Goal: Transaction & Acquisition: Purchase product/service

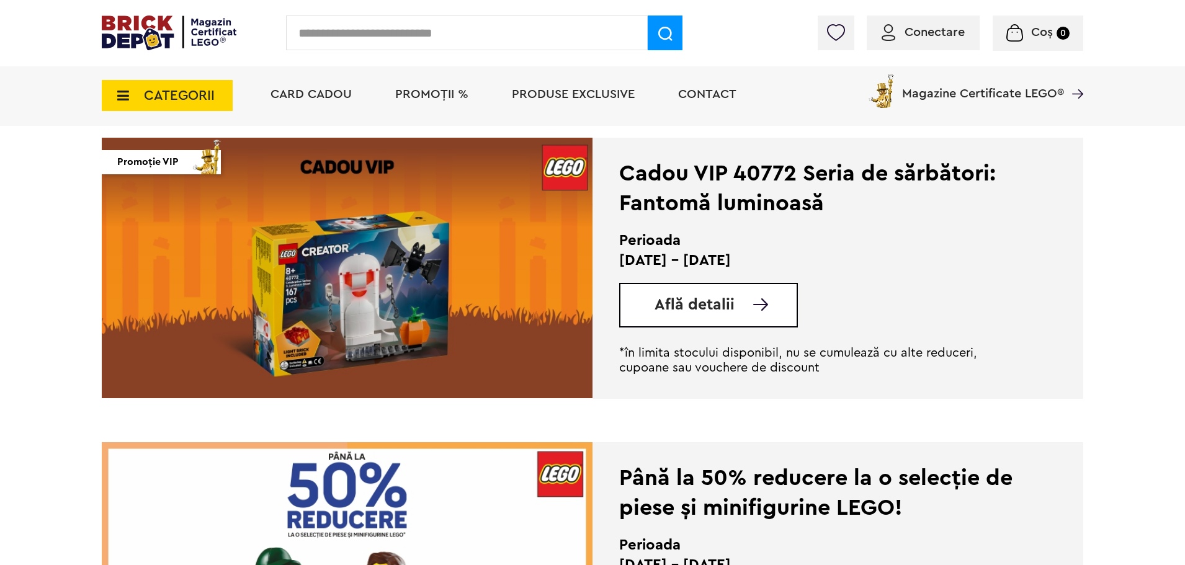
scroll to position [1799, 0]
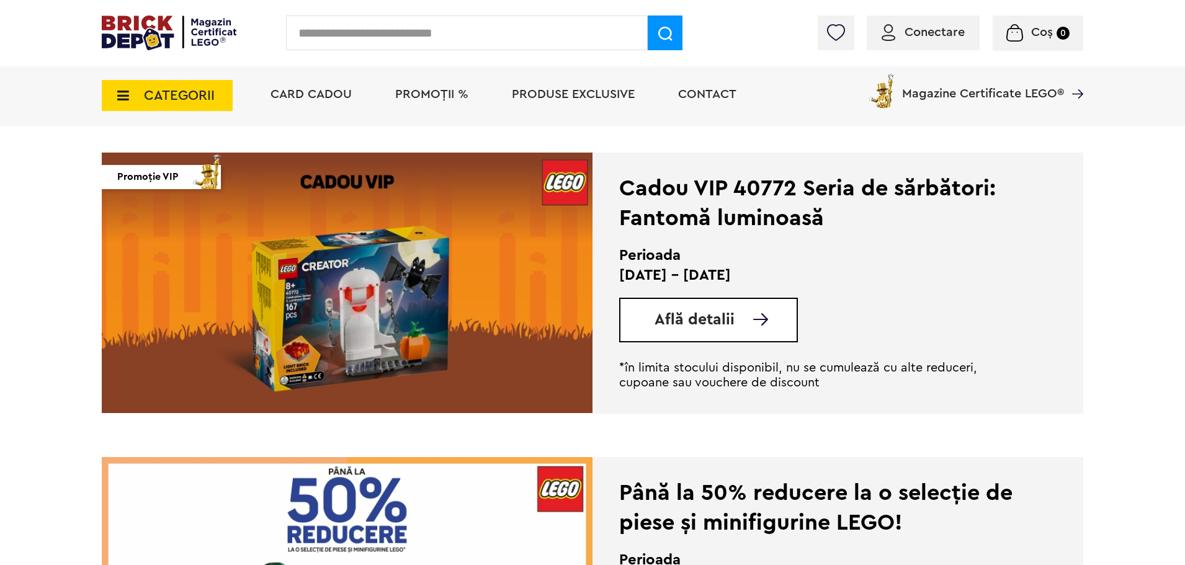
click at [747, 323] on link "Află detalii" at bounding box center [725, 320] width 142 height 16
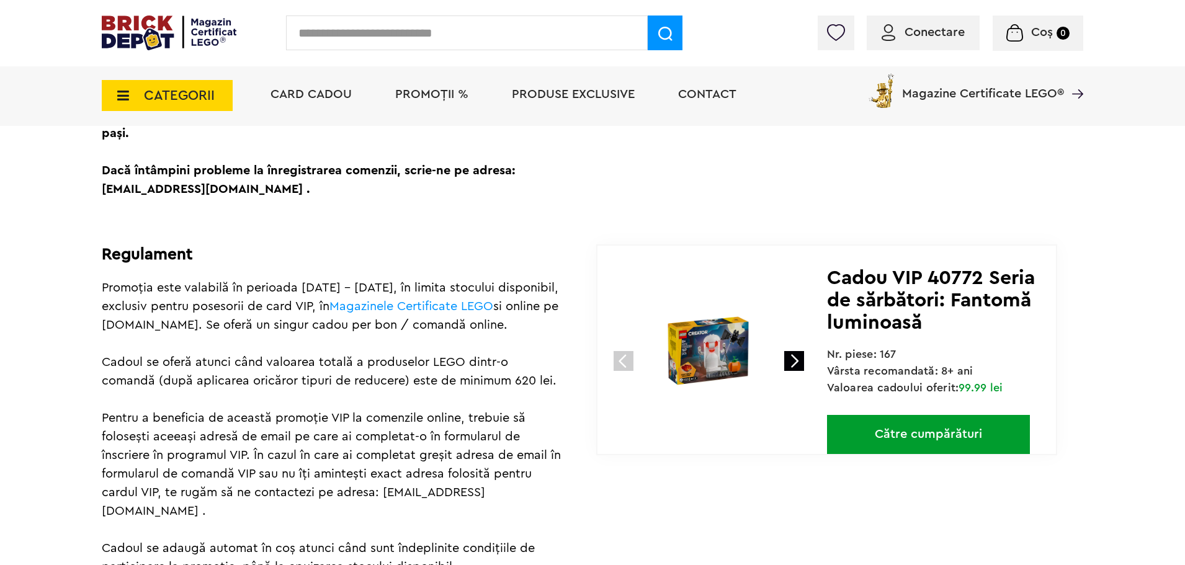
scroll to position [558, 0]
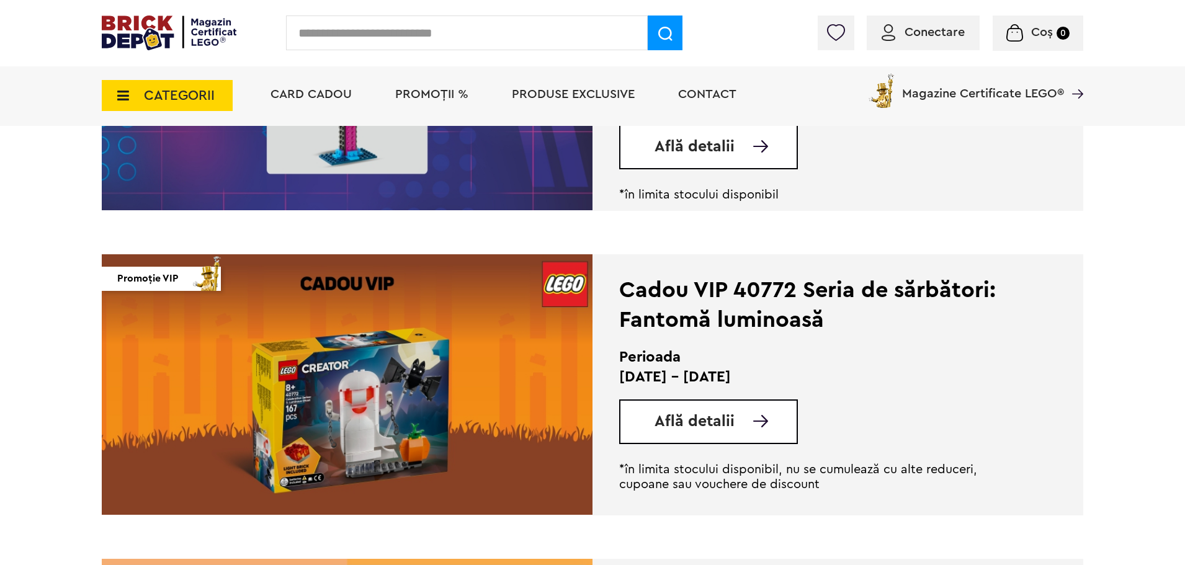
scroll to position [1675, 0]
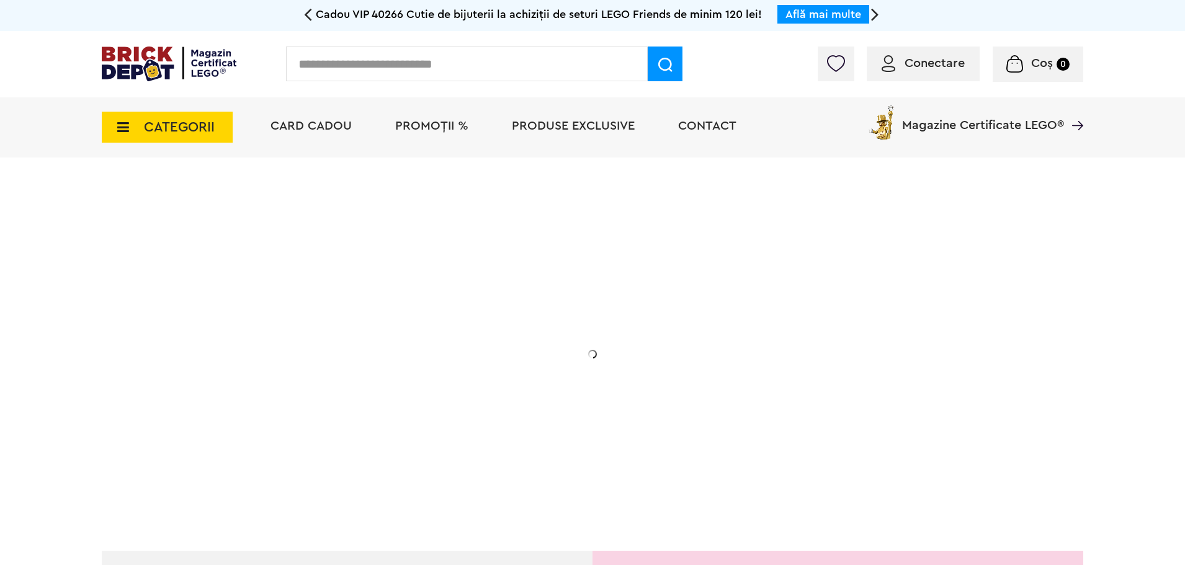
click at [161, 127] on span "CATEGORII" at bounding box center [179, 127] width 71 height 14
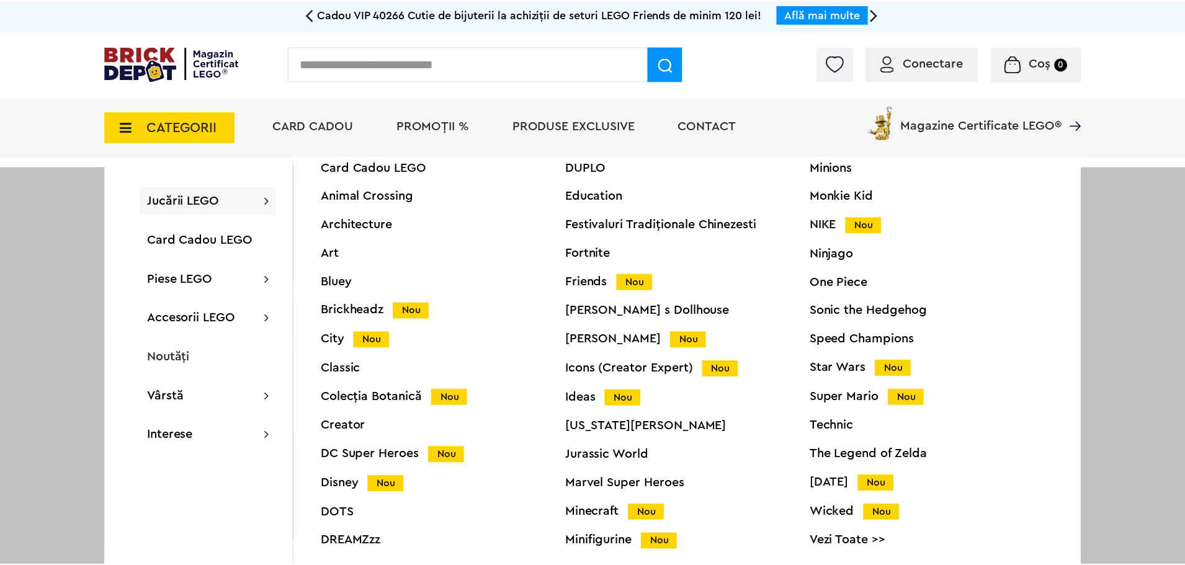
scroll to position [47, 0]
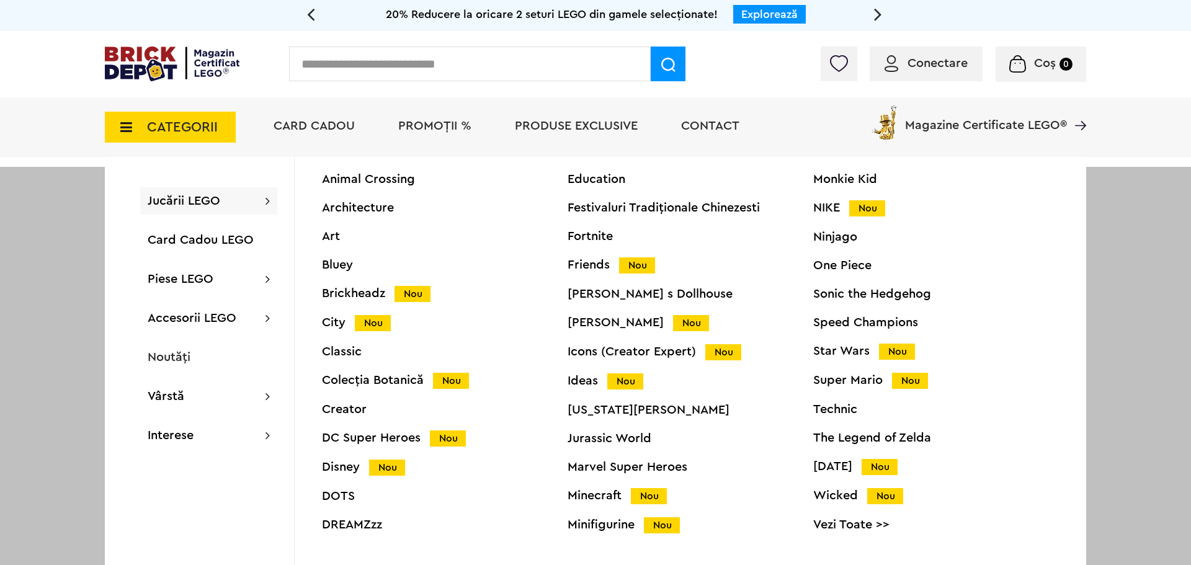
click at [605, 322] on div "Harry Potter Nou" at bounding box center [691, 322] width 246 height 13
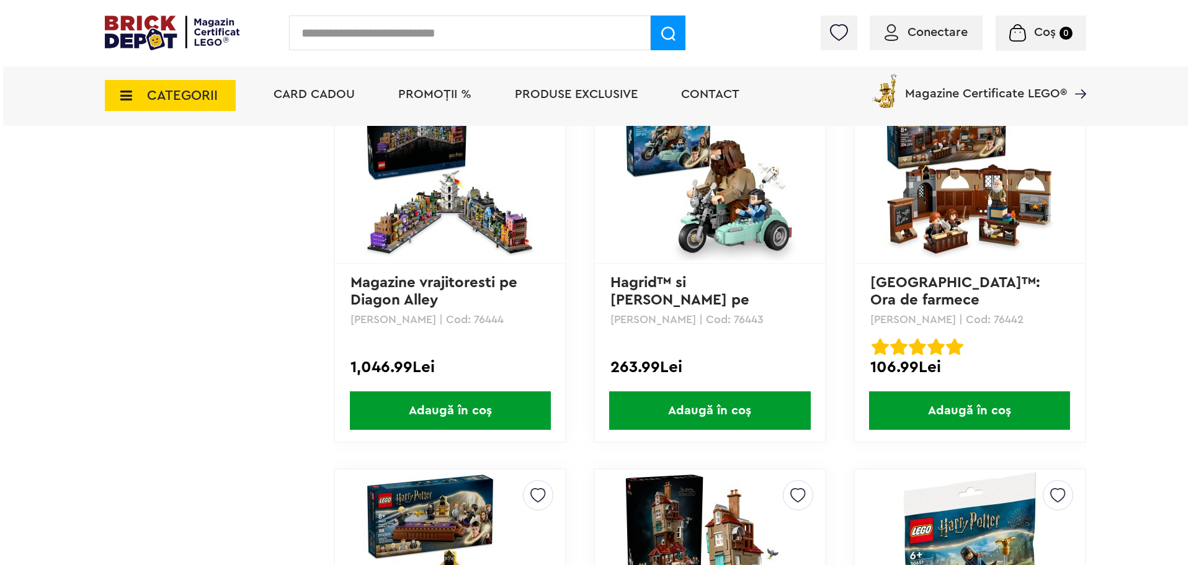
scroll to position [2269, 0]
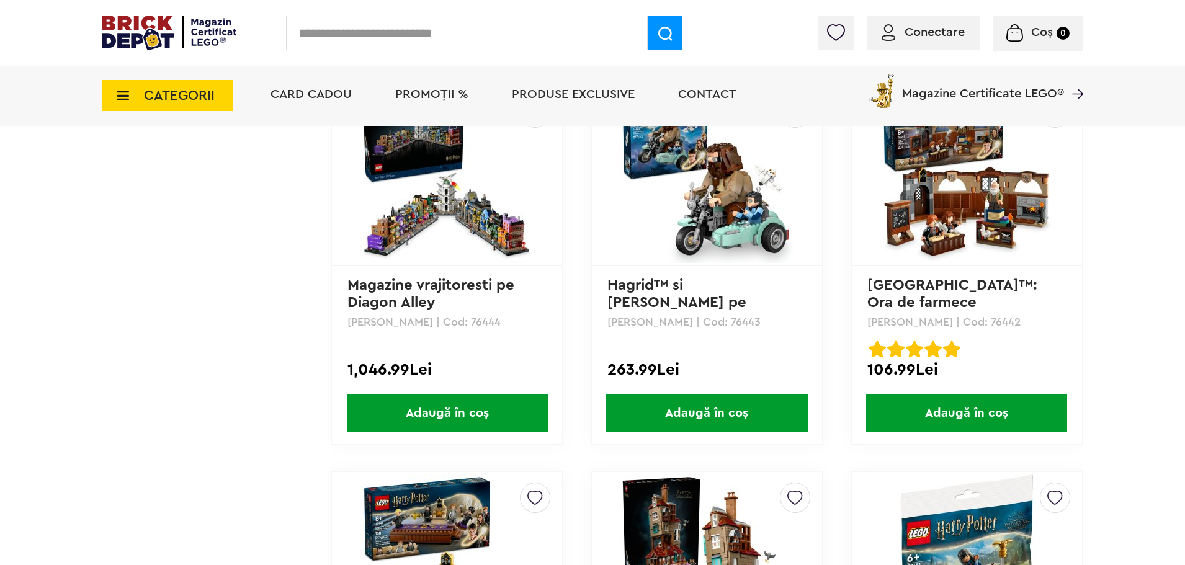
click at [175, 97] on span "CATEGORII" at bounding box center [179, 96] width 71 height 14
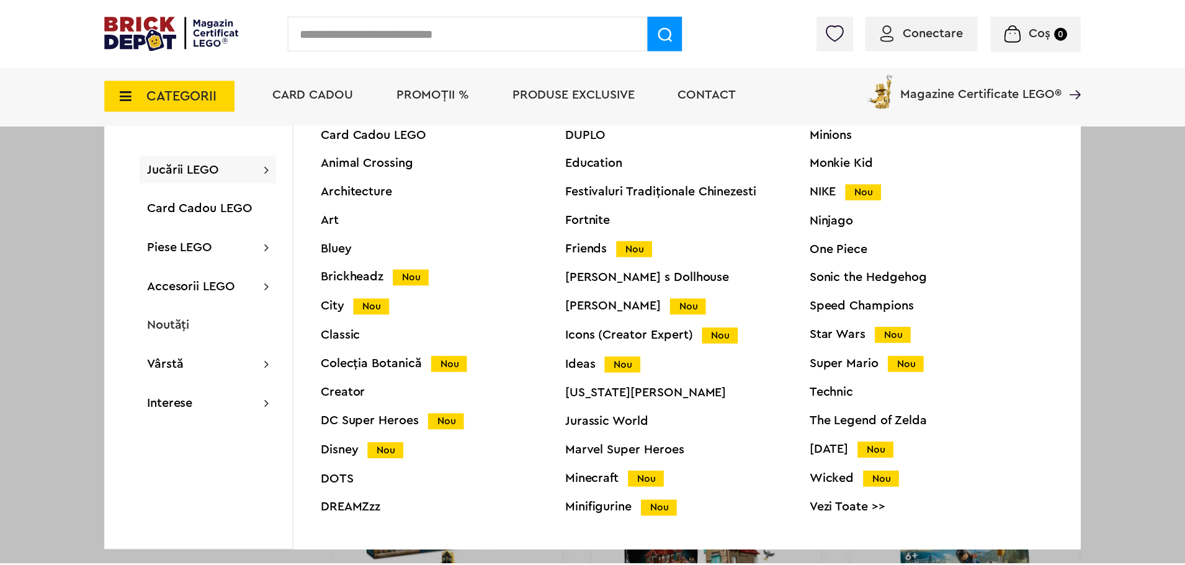
scroll to position [47, 0]
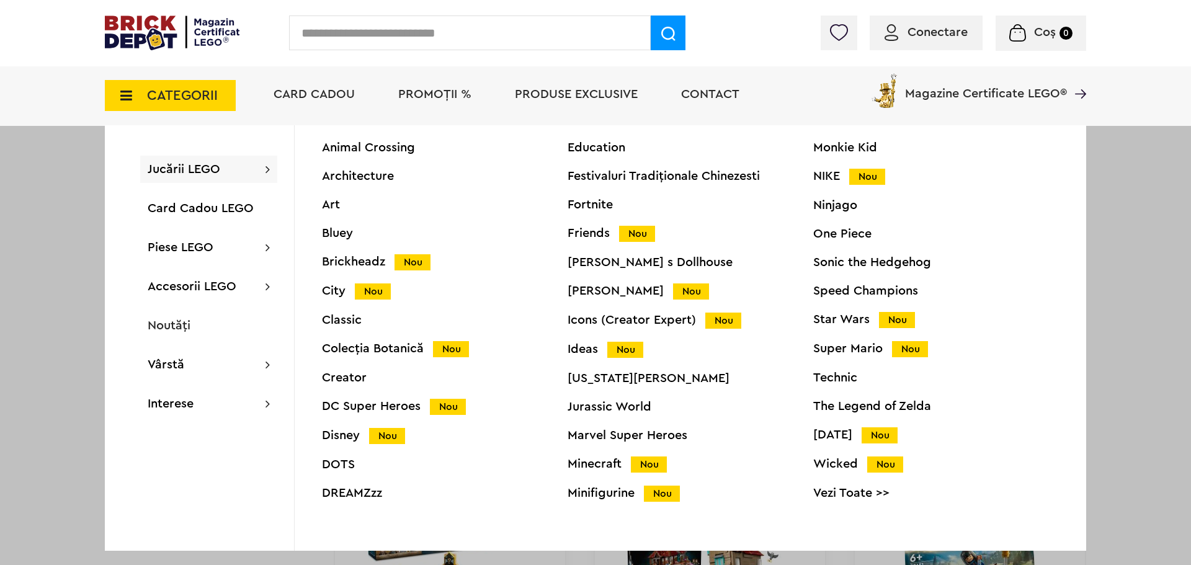
click at [855, 504] on div "Minions Monkie Kid NIKE Nou Ninjago One Piece Sonic the Hedgehog Speed Champion…" at bounding box center [936, 314] width 246 height 403
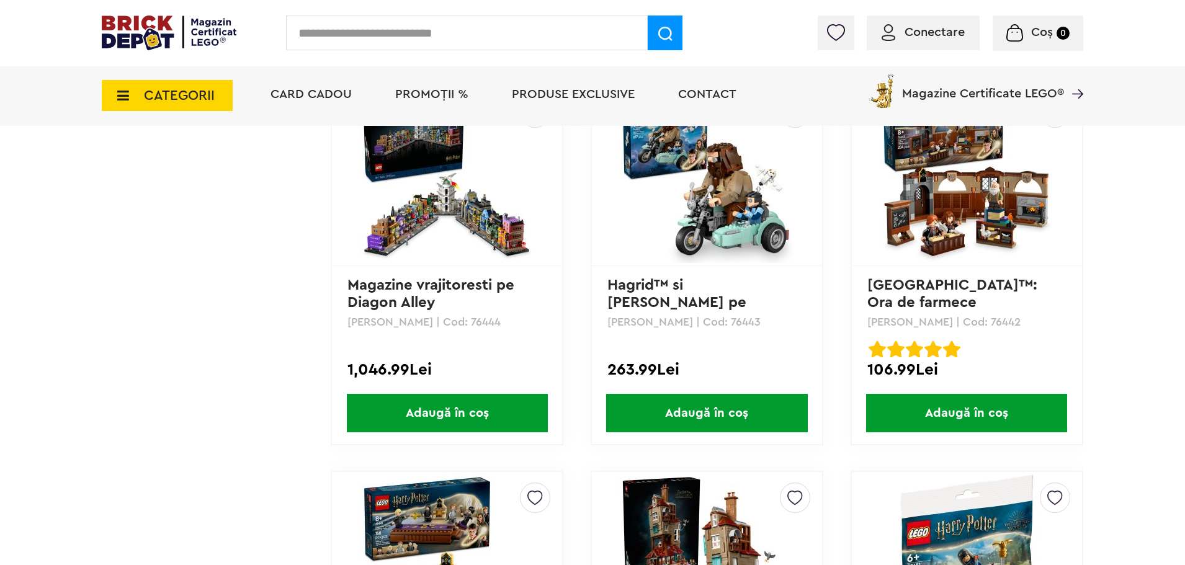
click at [213, 99] on span "CATEGORII" at bounding box center [179, 96] width 71 height 14
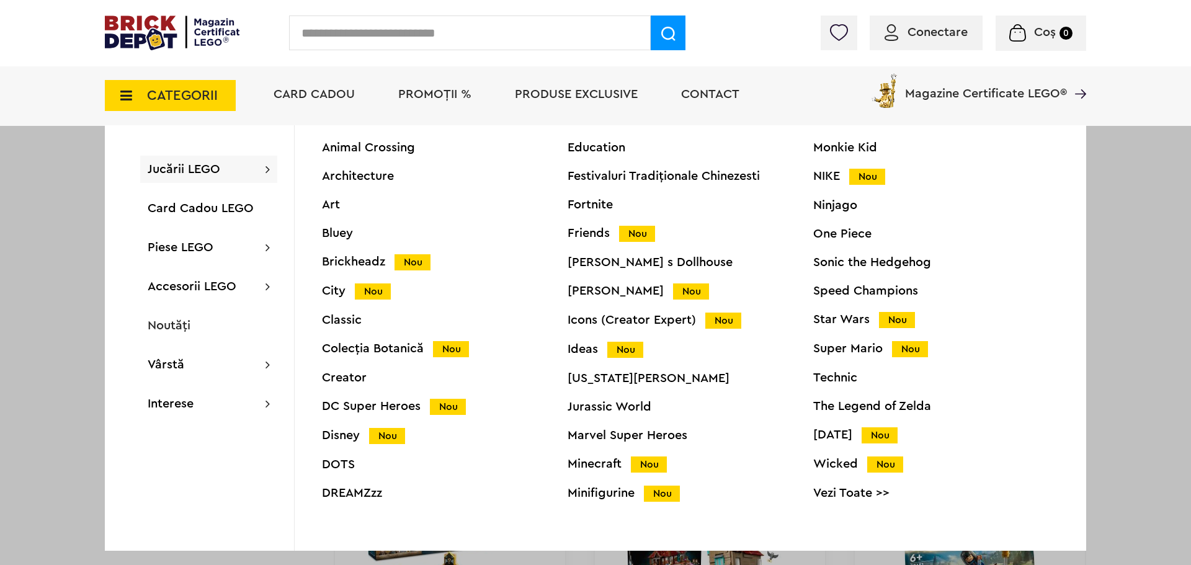
click at [869, 494] on link "Vezi Toate >>" at bounding box center [936, 493] width 246 height 12
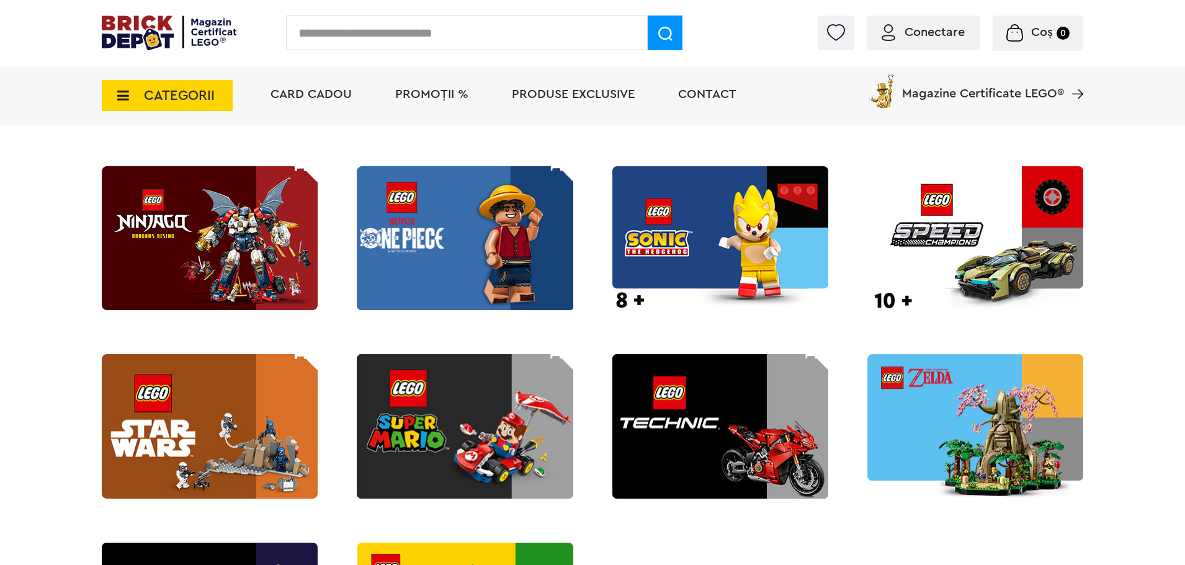
scroll to position [1737, 0]
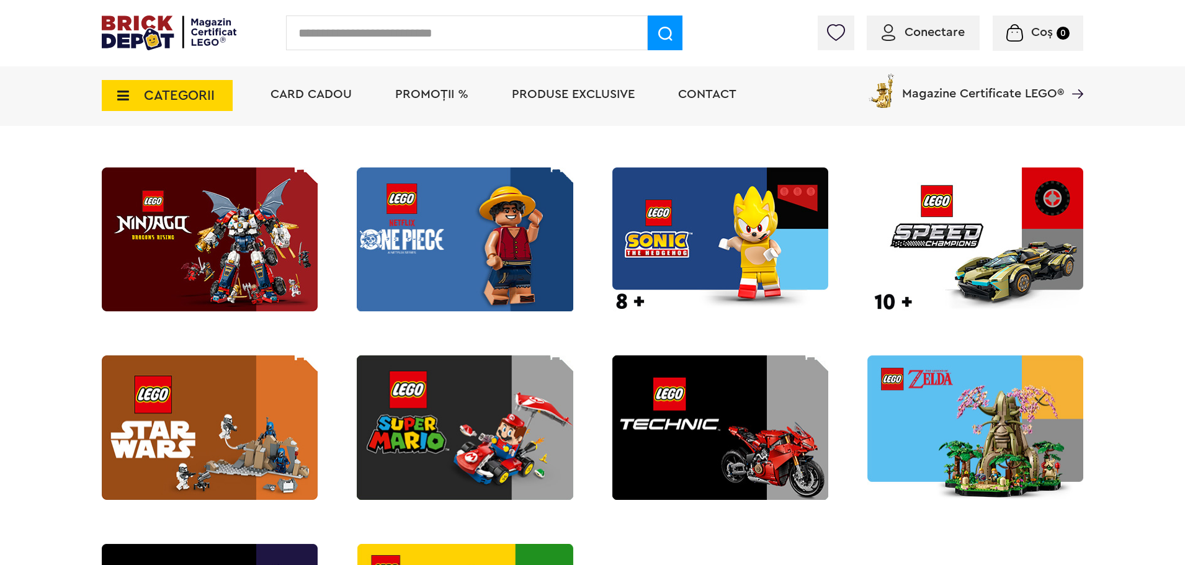
click at [686, 423] on img at bounding box center [720, 427] width 216 height 144
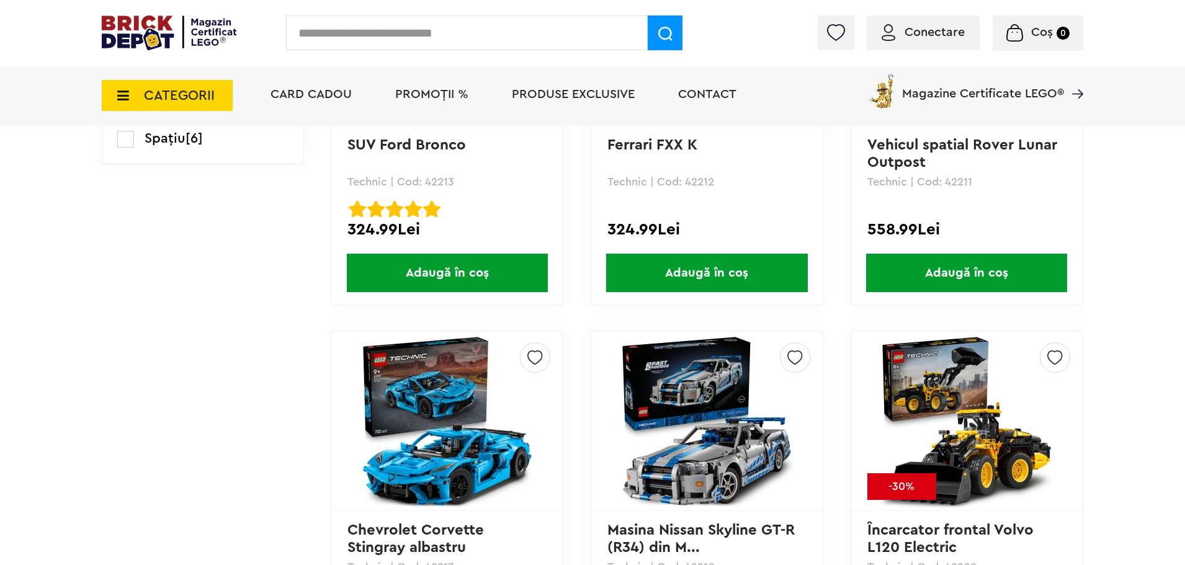
scroll to position [992, 0]
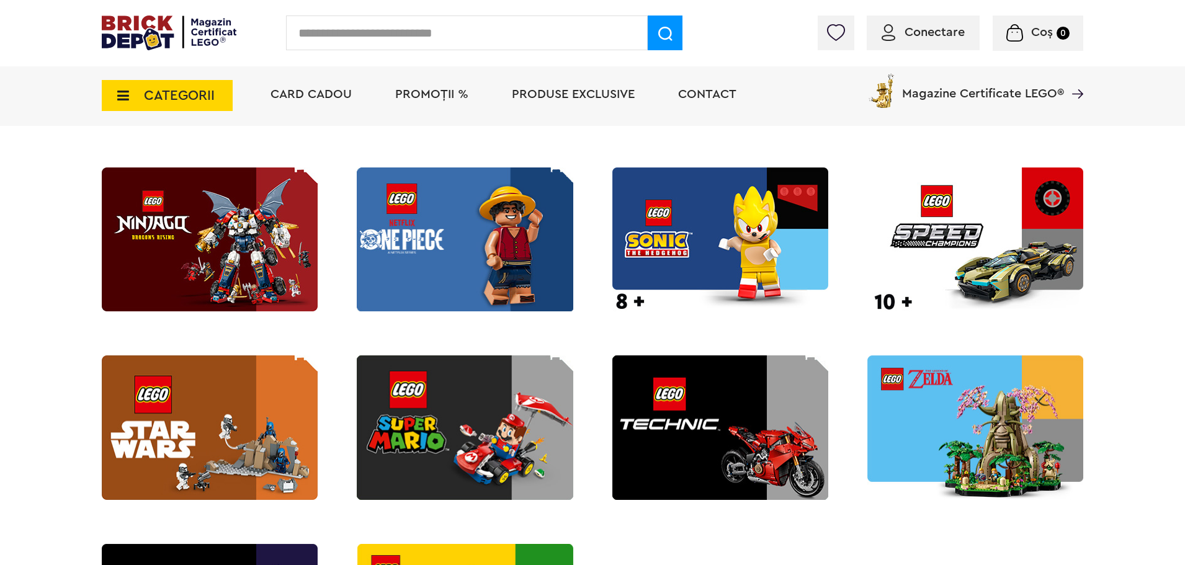
click at [912, 280] on img at bounding box center [975, 239] width 216 height 144
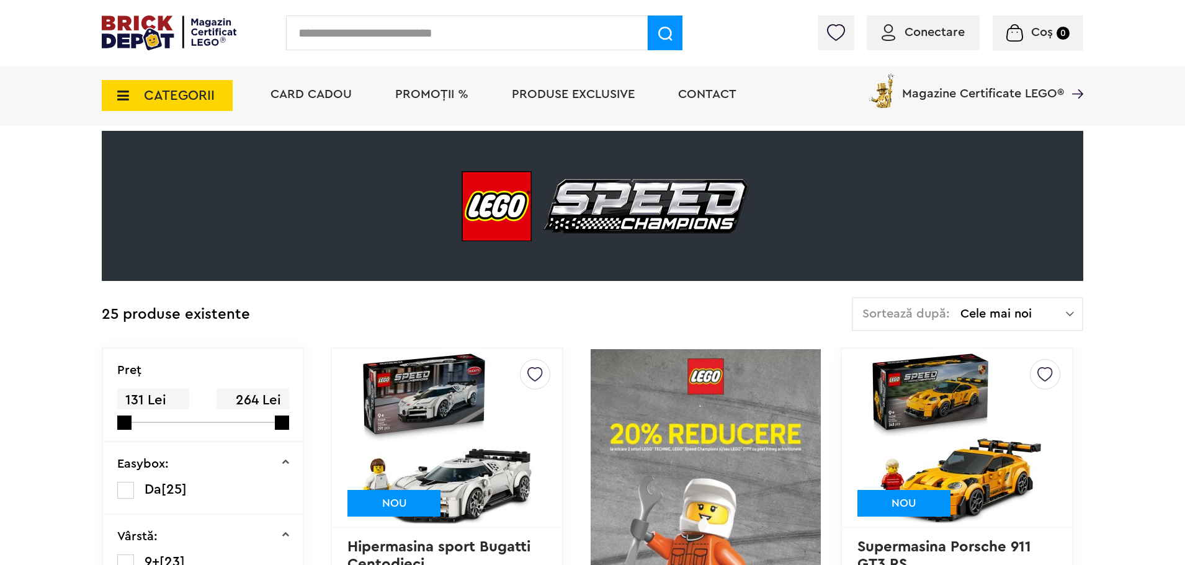
scroll to position [267, 0]
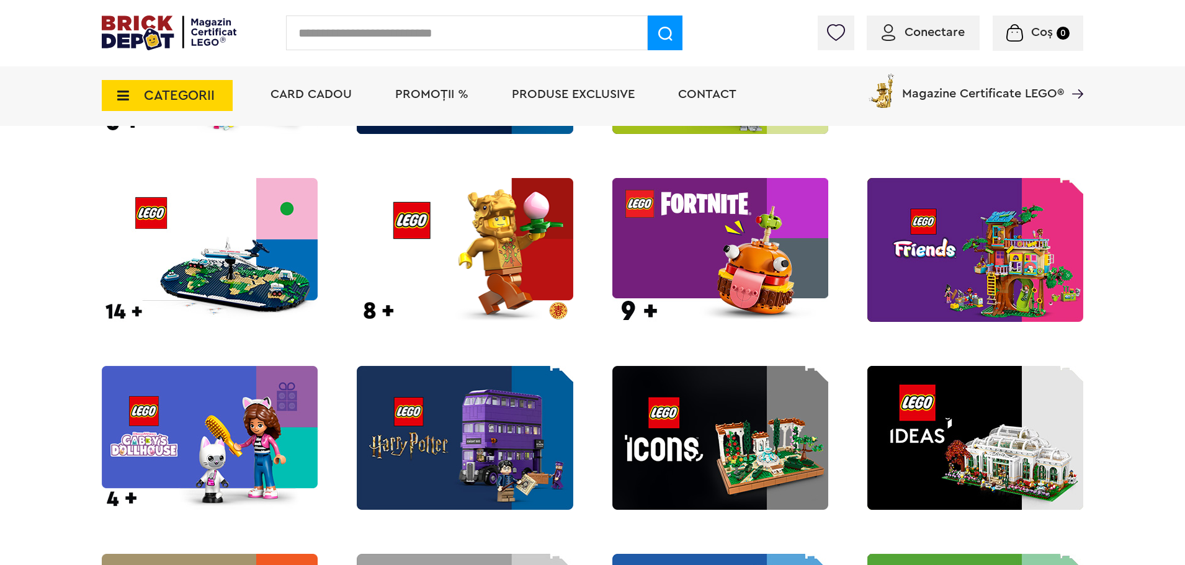
scroll to position [1117, 0]
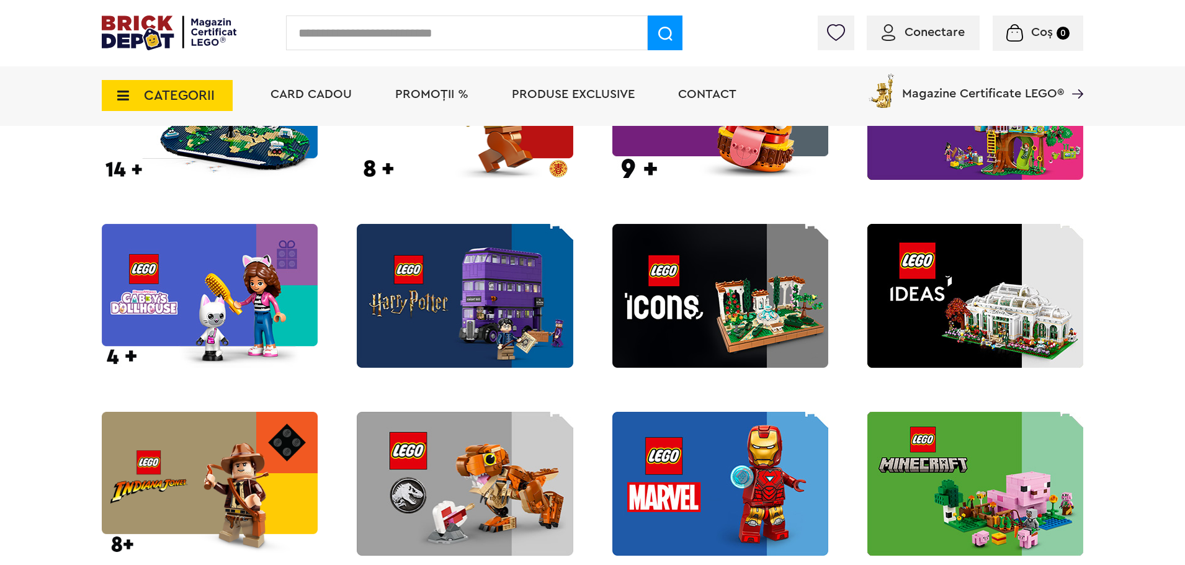
click at [490, 326] on img at bounding box center [465, 296] width 216 height 144
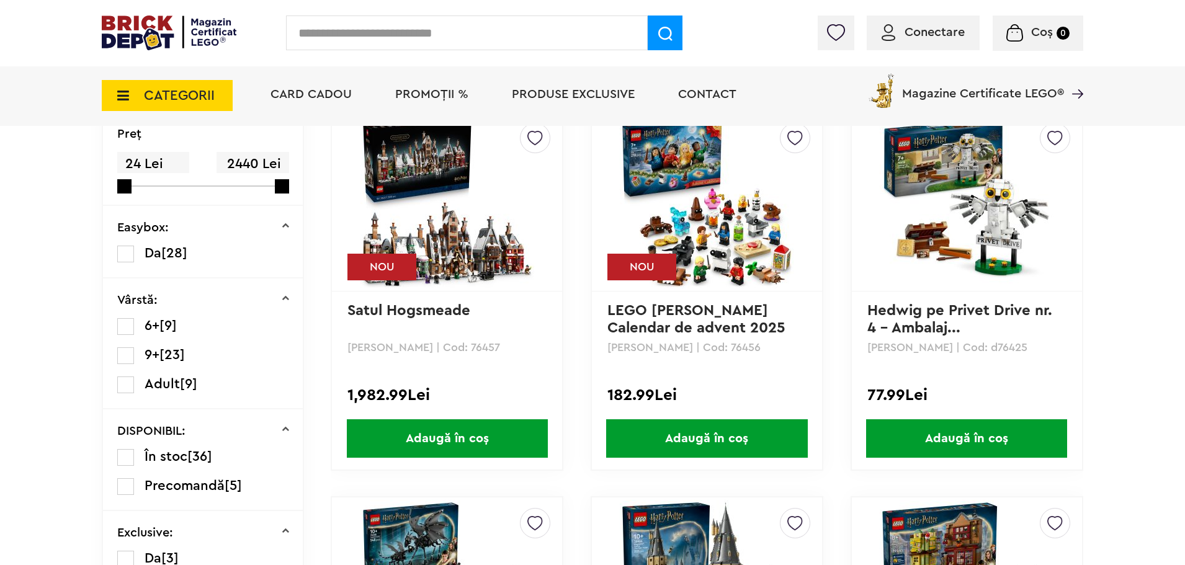
scroll to position [403, 0]
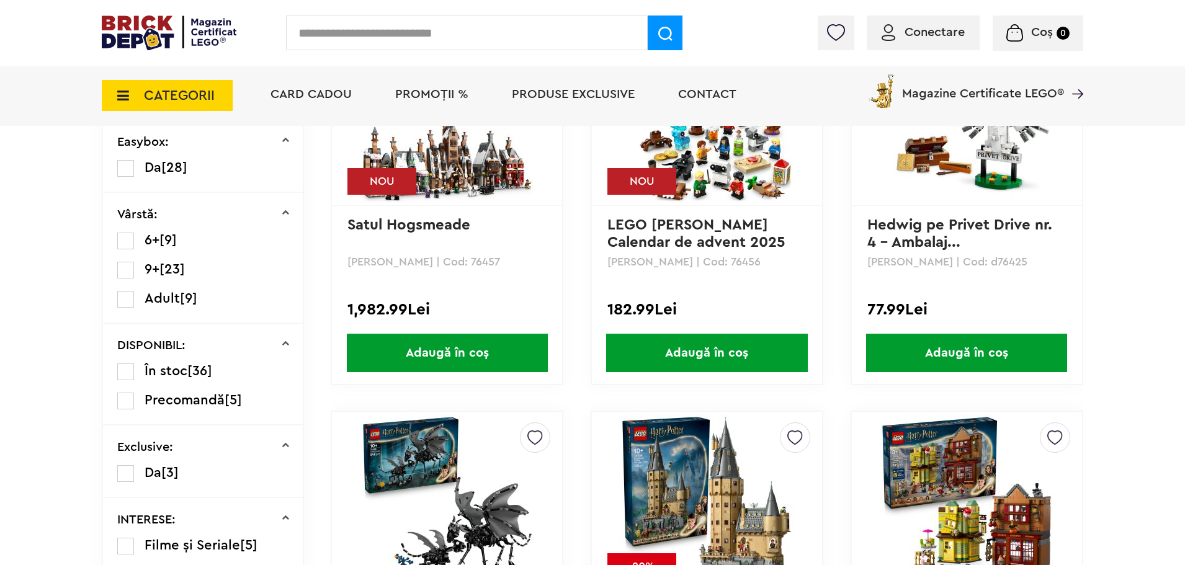
click at [890, 35] on img at bounding box center [888, 32] width 14 height 17
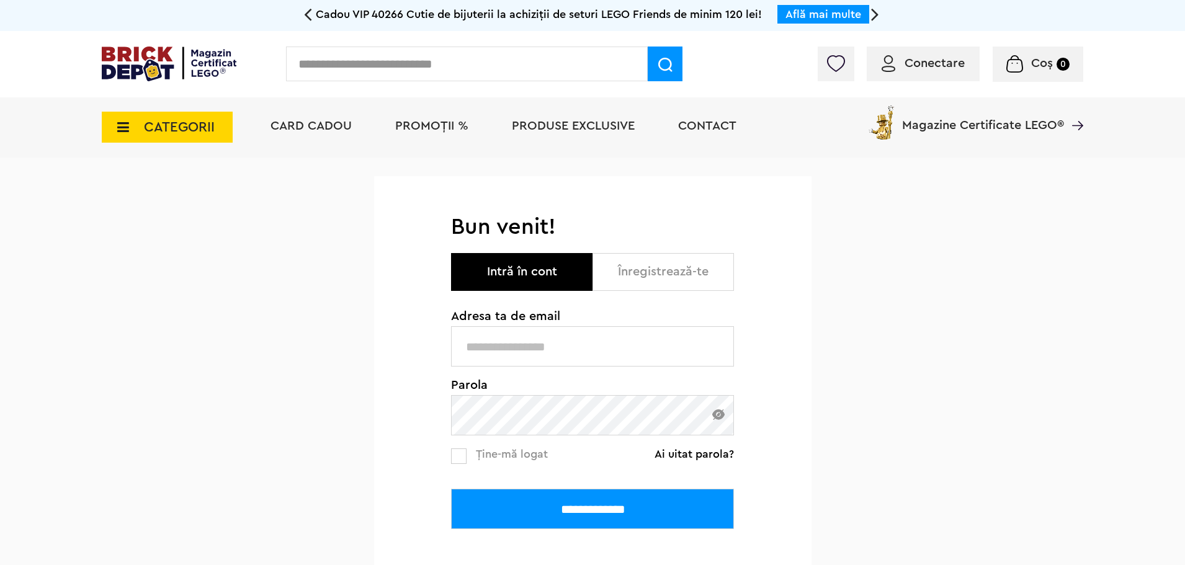
type input "**********"
click at [551, 351] on input "**********" at bounding box center [592, 346] width 283 height 40
click at [634, 470] on div "**********" at bounding box center [592, 488] width 283 height 81
click at [620, 507] on input "**********" at bounding box center [592, 509] width 283 height 40
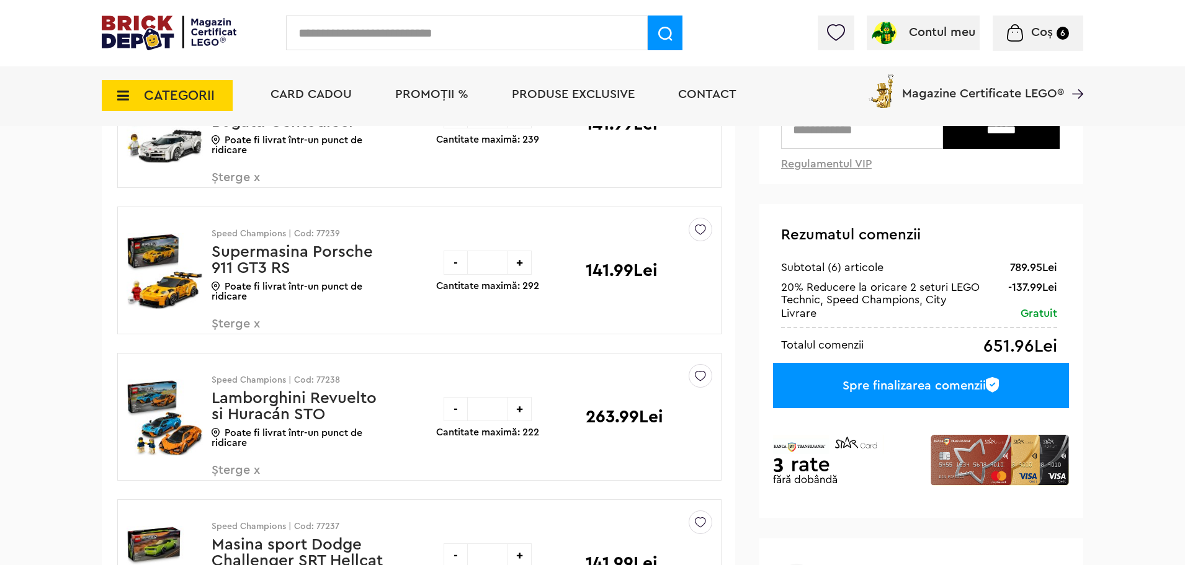
scroll to position [310, 0]
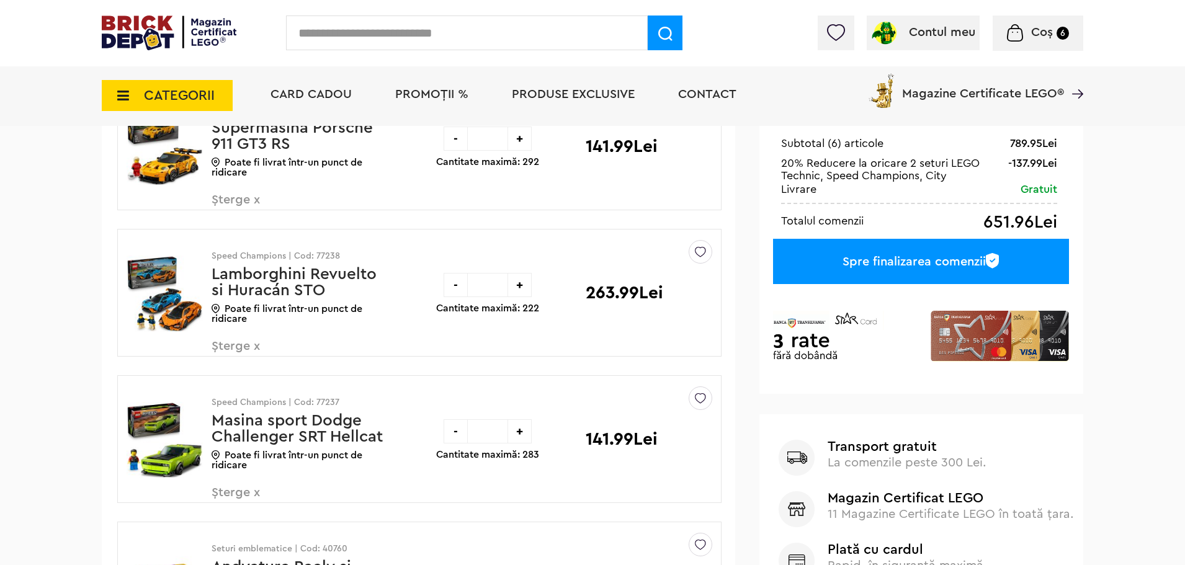
click at [458, 287] on div "-" at bounding box center [456, 285] width 24 height 24
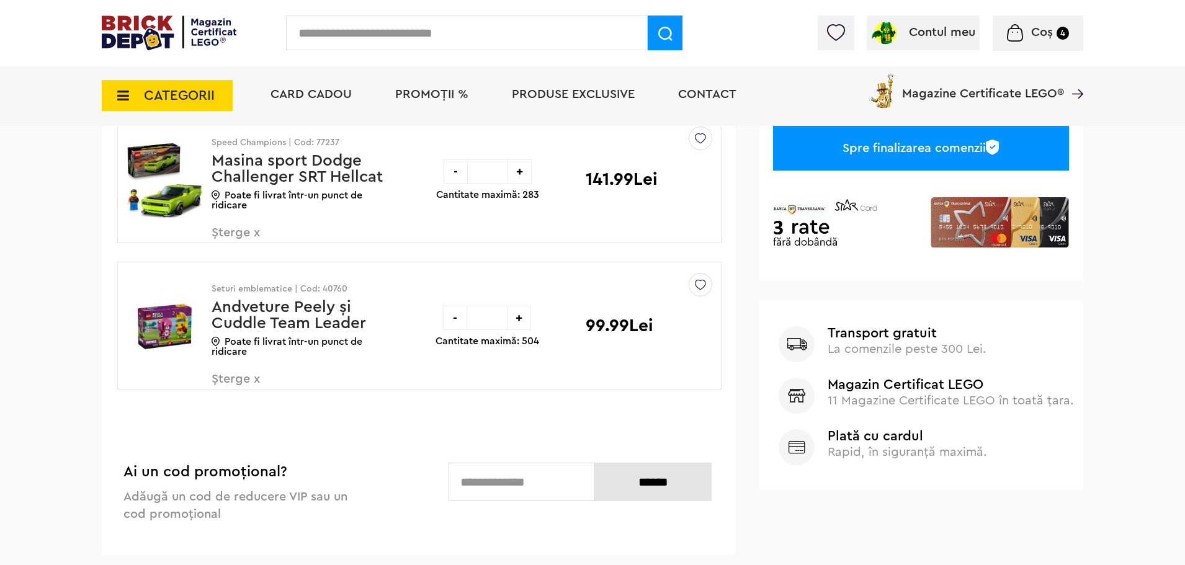
scroll to position [558, 0]
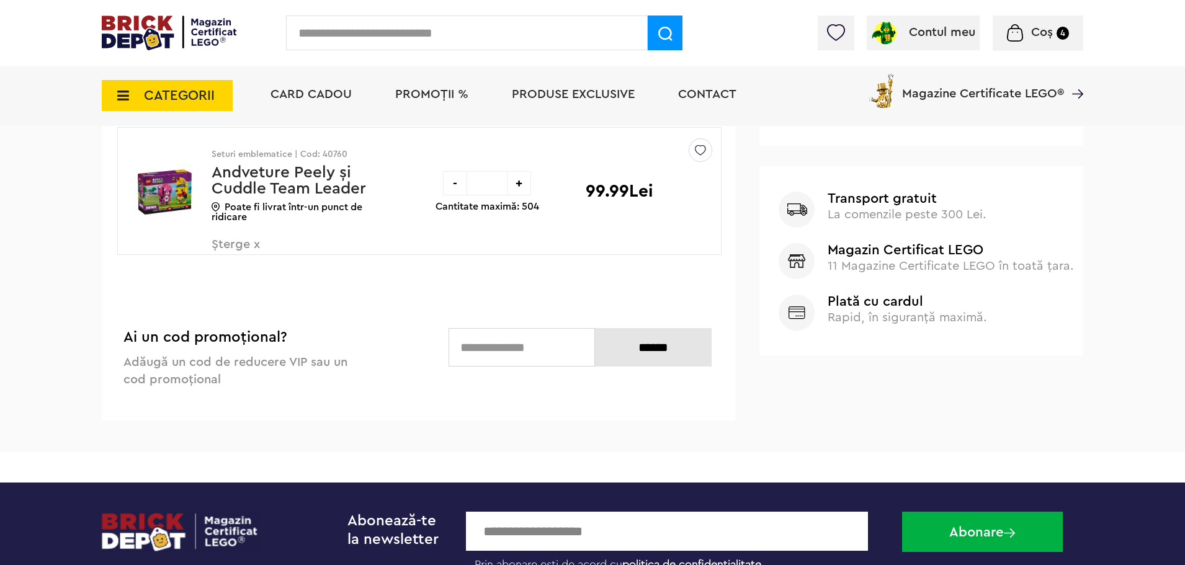
click at [457, 182] on div "-" at bounding box center [455, 183] width 24 height 24
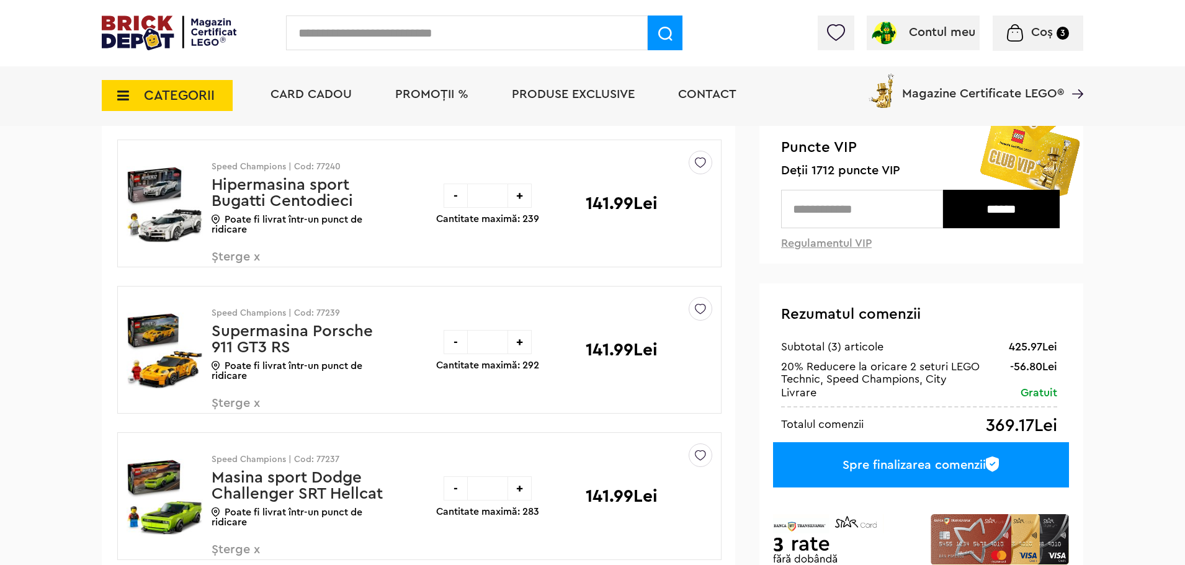
scroll to position [124, 0]
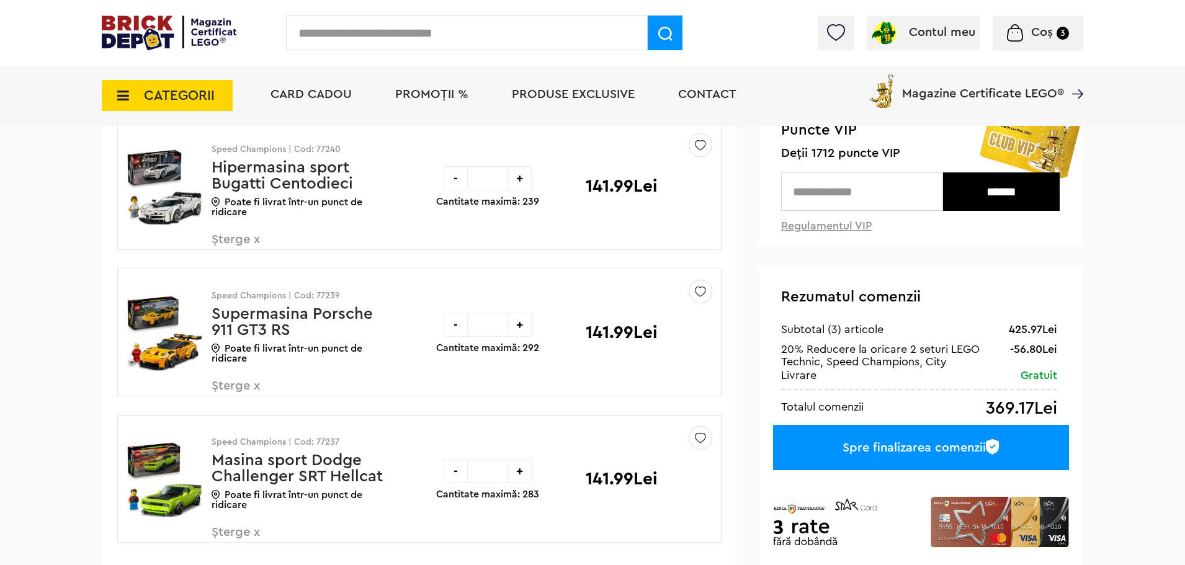
click at [241, 177] on link "Hipermasina sport Bugatti Centodieci" at bounding box center [282, 175] width 141 height 32
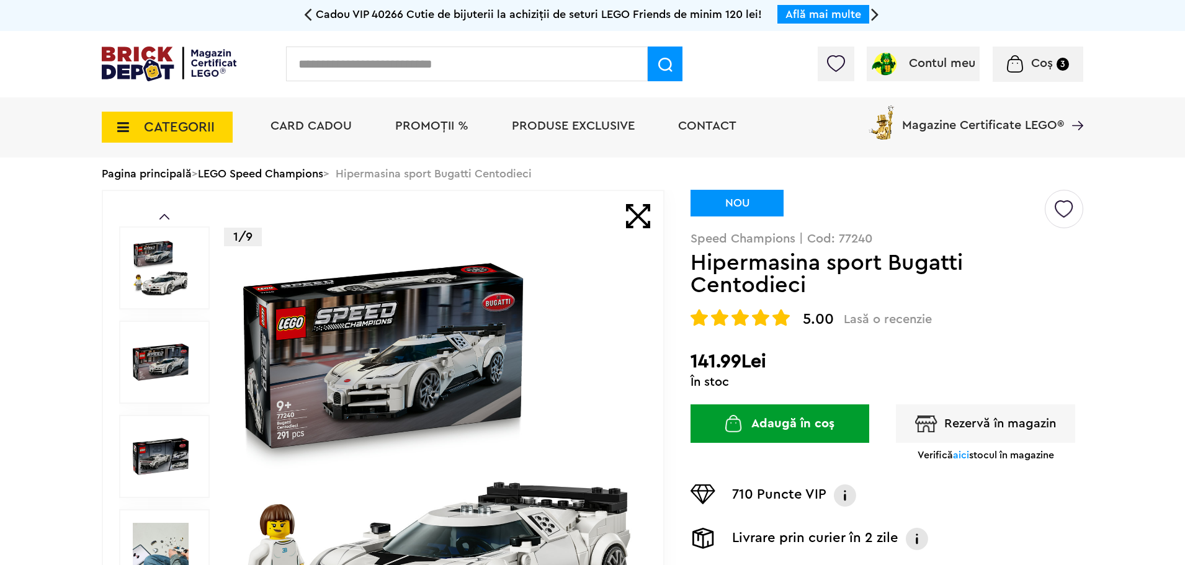
click at [202, 128] on span "CATEGORII" at bounding box center [179, 127] width 71 height 14
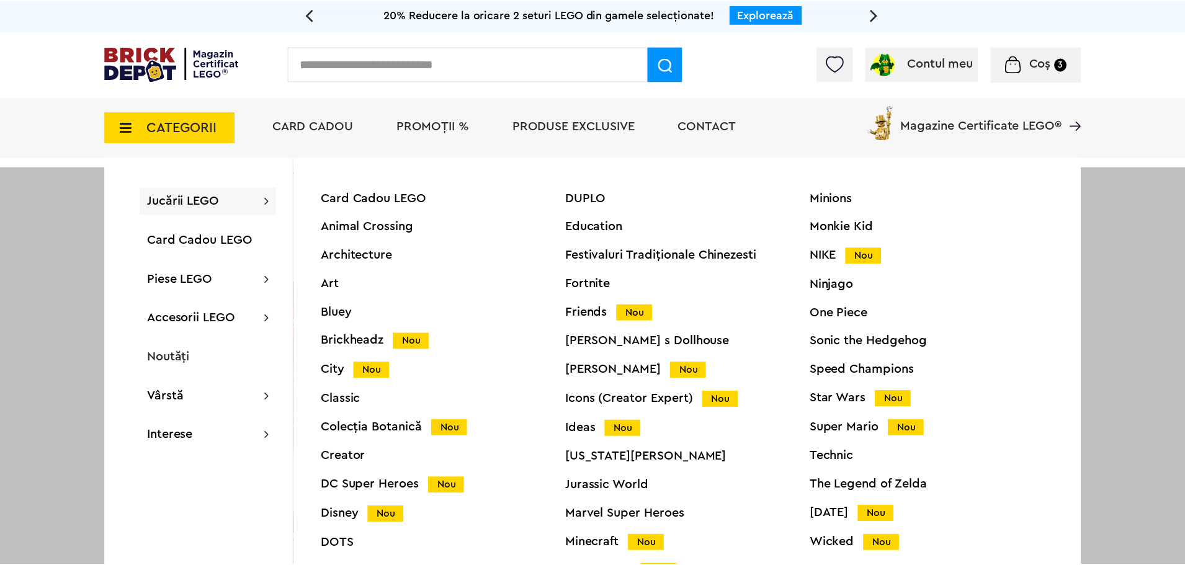
scroll to position [47, 0]
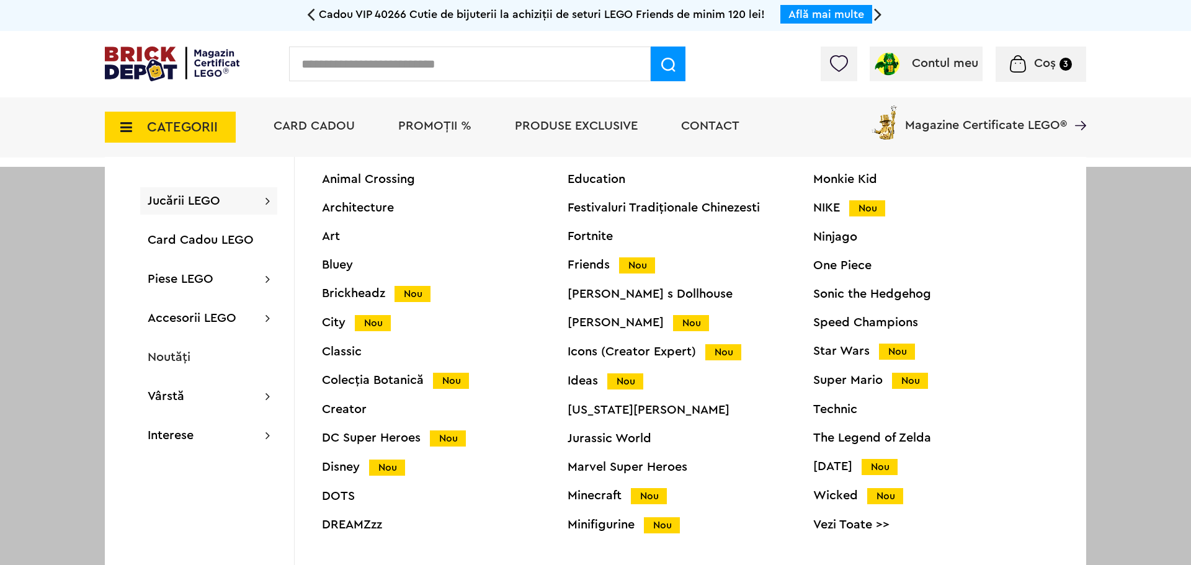
click at [871, 321] on div "Speed Champions" at bounding box center [936, 322] width 246 height 12
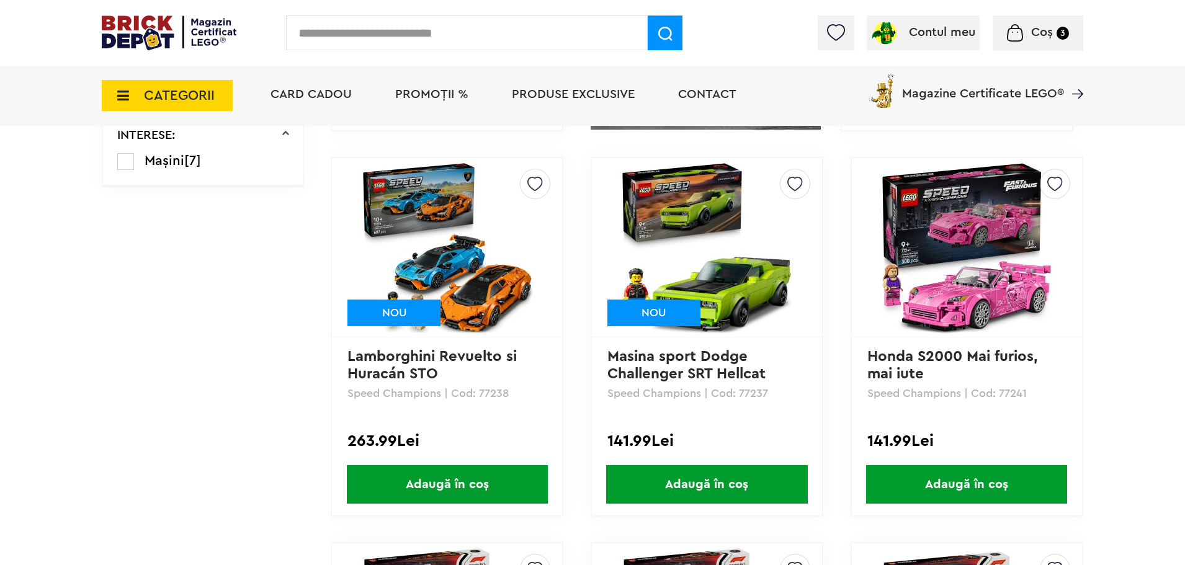
scroll to position [764, 0]
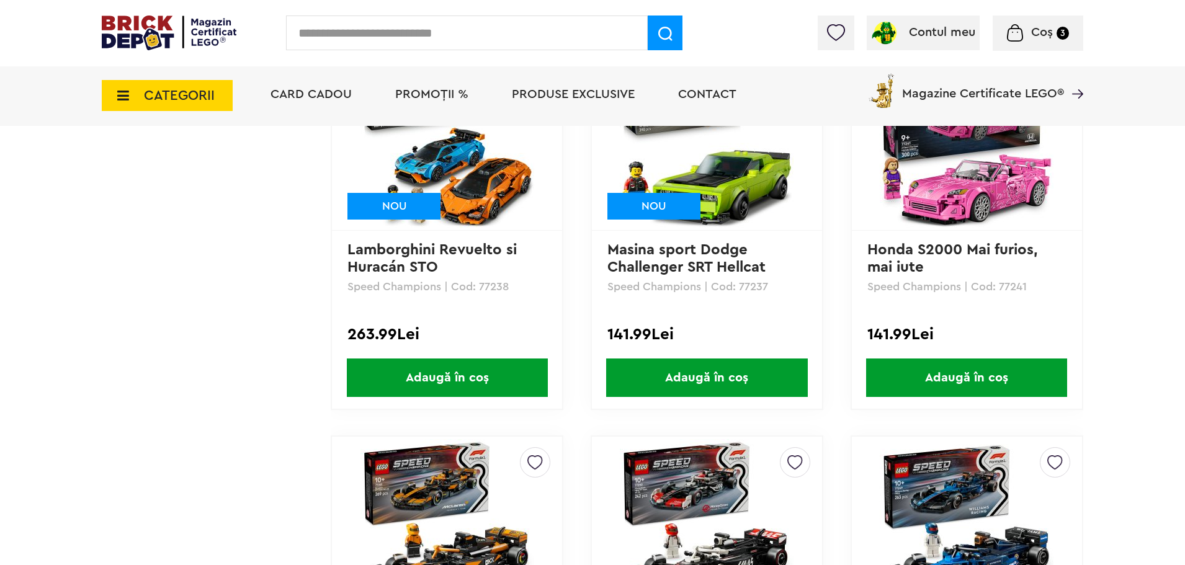
click at [971, 389] on span "Adaugă în coș" at bounding box center [966, 378] width 201 height 38
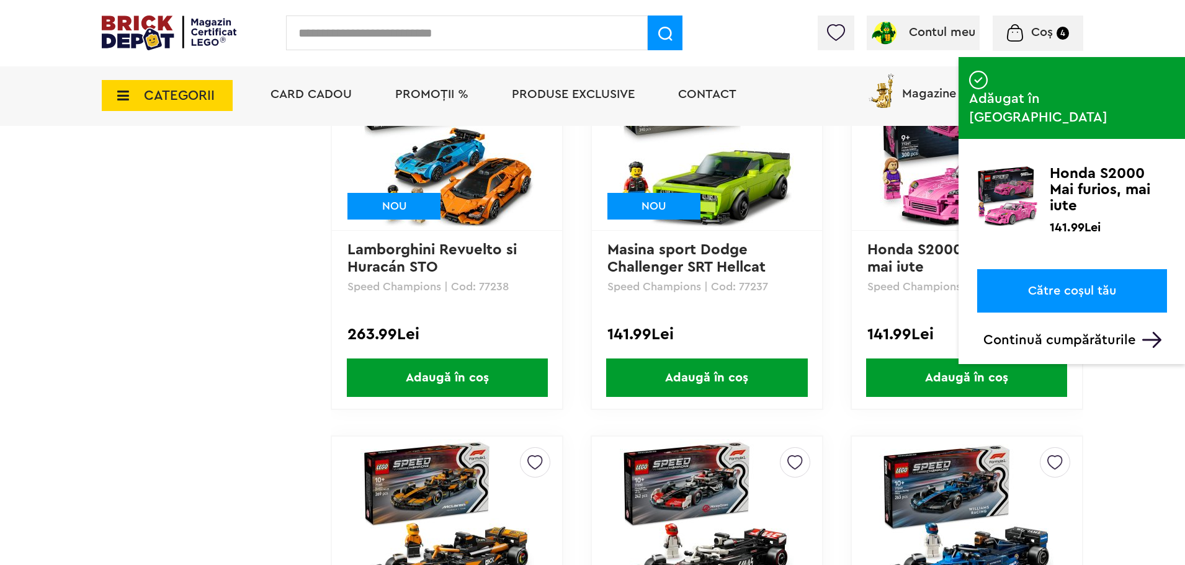
click at [1056, 30] on span "Coș 4" at bounding box center [1038, 32] width 62 height 12
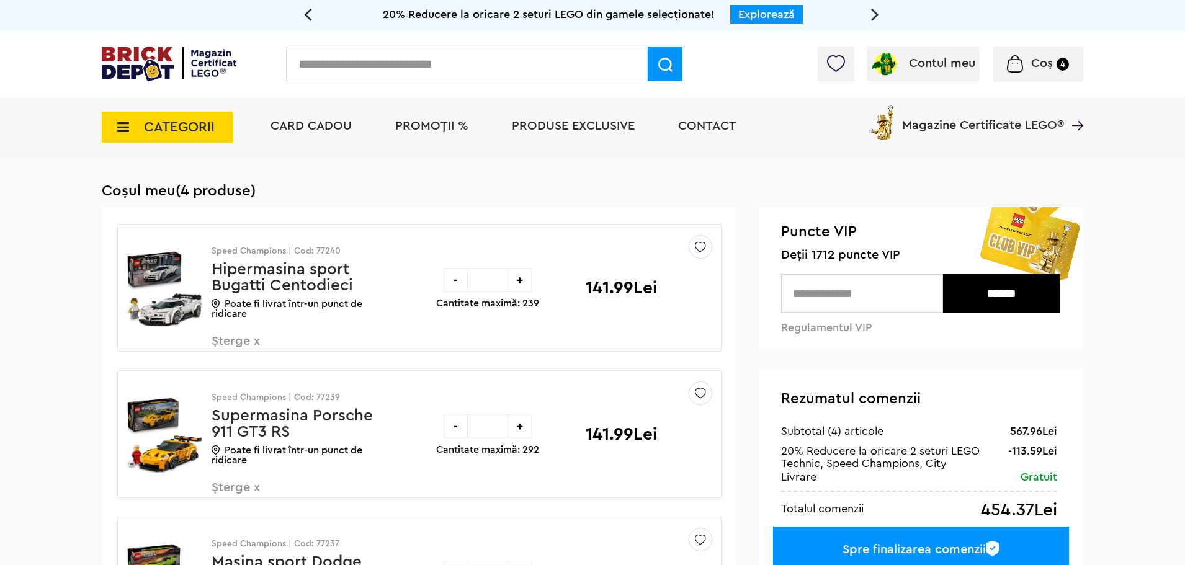
click at [172, 133] on span "CATEGORII" at bounding box center [179, 127] width 71 height 14
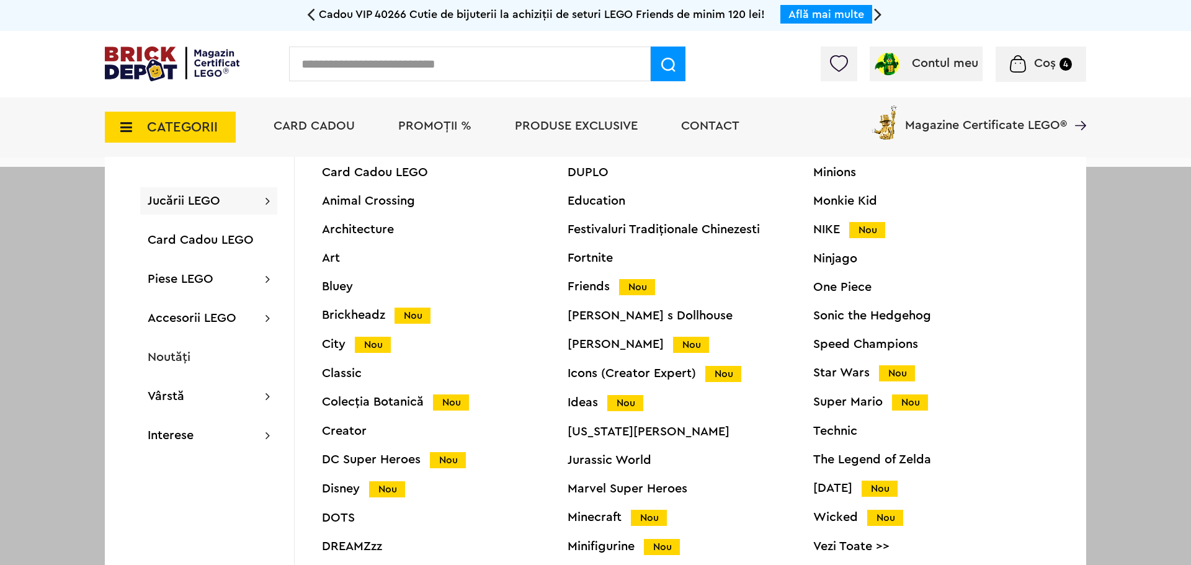
scroll to position [47, 0]
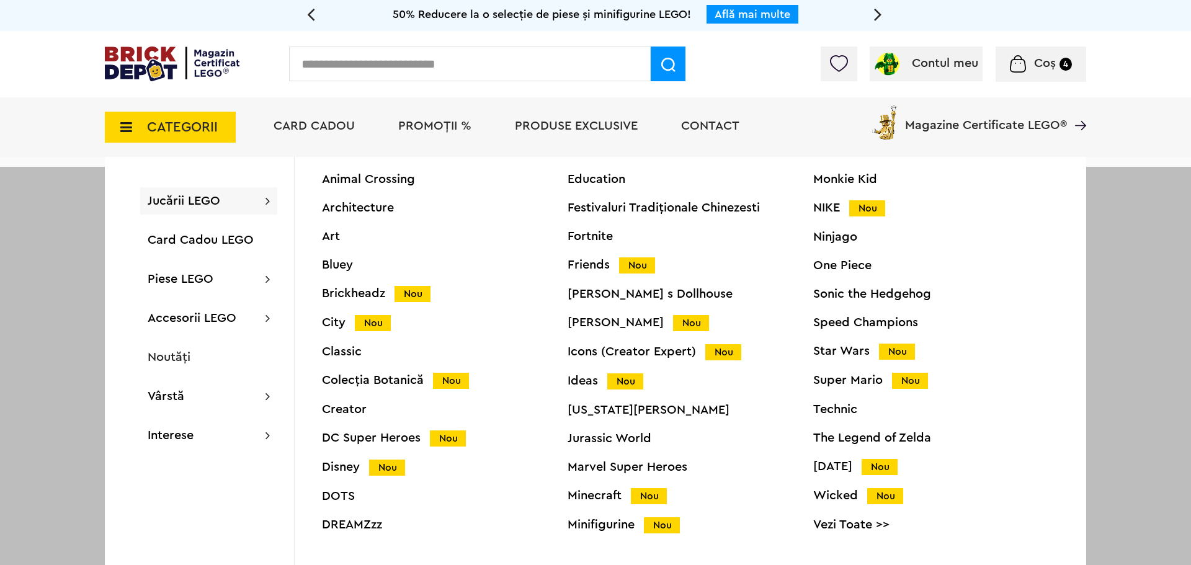
click at [1092, 87] on div "Contul meu Contul meu Comenzile mele Date personale Adrese Parolă Listă dorințe…" at bounding box center [595, 64] width 1191 height 66
